Goal: Task Accomplishment & Management: Manage account settings

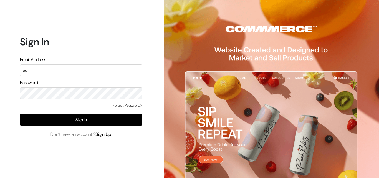
type input "a"
type input "k"
type input "uppadasarees999@gmail.com"
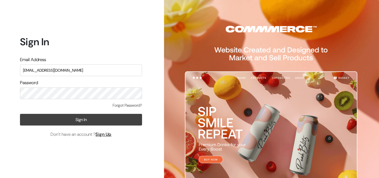
click at [85, 122] on button "Sign In" at bounding box center [81, 120] width 122 height 12
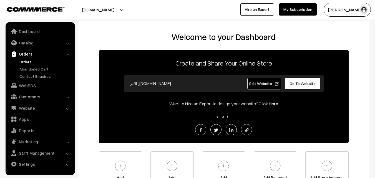
click at [29, 62] on link "Orders" at bounding box center [45, 62] width 55 height 6
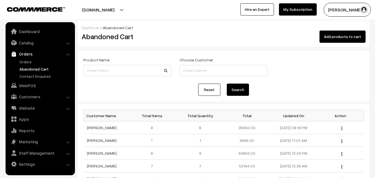
click at [29, 68] on link "Abandoned Cart" at bounding box center [45, 69] width 55 height 6
click at [91, 126] on link "Devi Ram" at bounding box center [102, 127] width 30 height 5
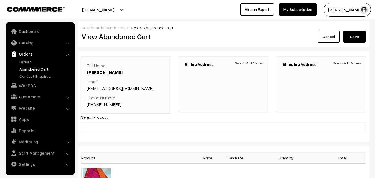
scroll to position [55, 0]
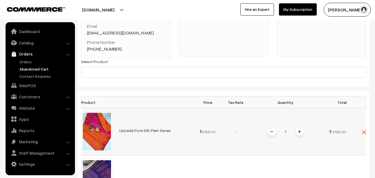
click at [129, 130] on link "Uppada Pure Silk Plain Saree" at bounding box center [144, 130] width 51 height 5
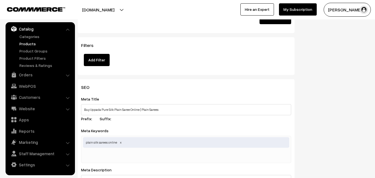
scroll to position [665, 0]
